Goal: Transaction & Acquisition: Purchase product/service

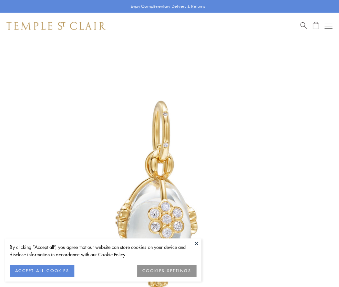
scroll to position [6, 0]
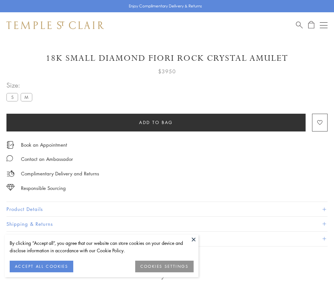
click at [156, 122] on span "Add to bag" at bounding box center [156, 122] width 34 height 7
